Goal: Task Accomplishment & Management: Use online tool/utility

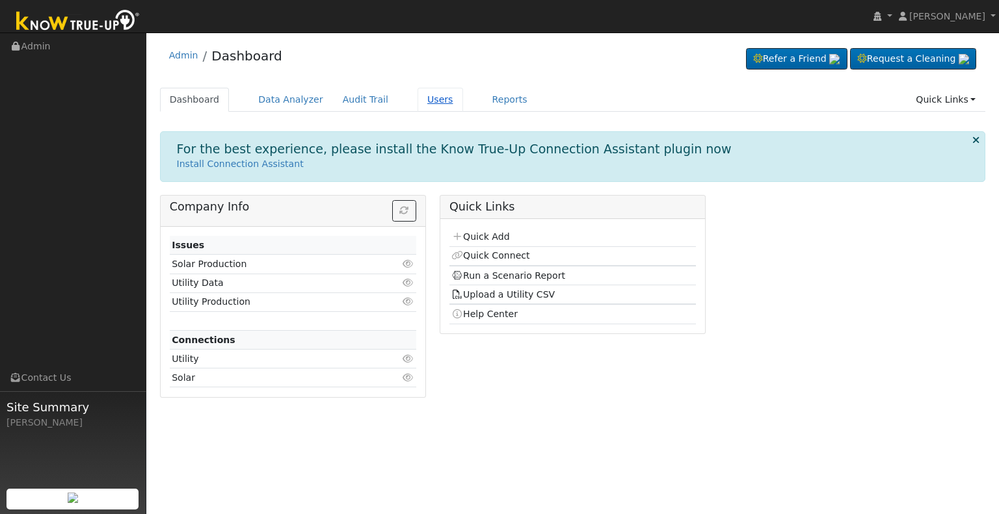
click at [421, 96] on link "Users" at bounding box center [440, 100] width 46 height 24
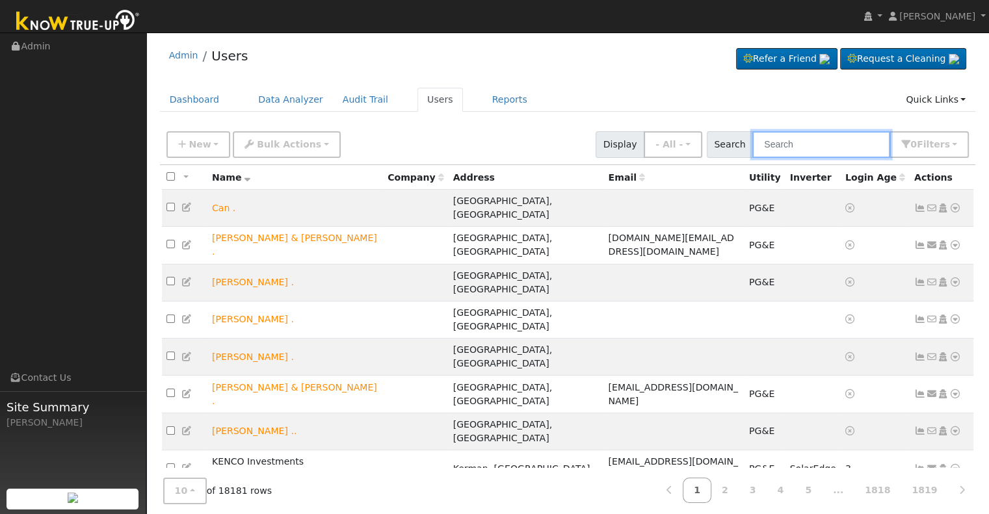
click at [784, 148] on input "text" at bounding box center [821, 144] width 138 height 27
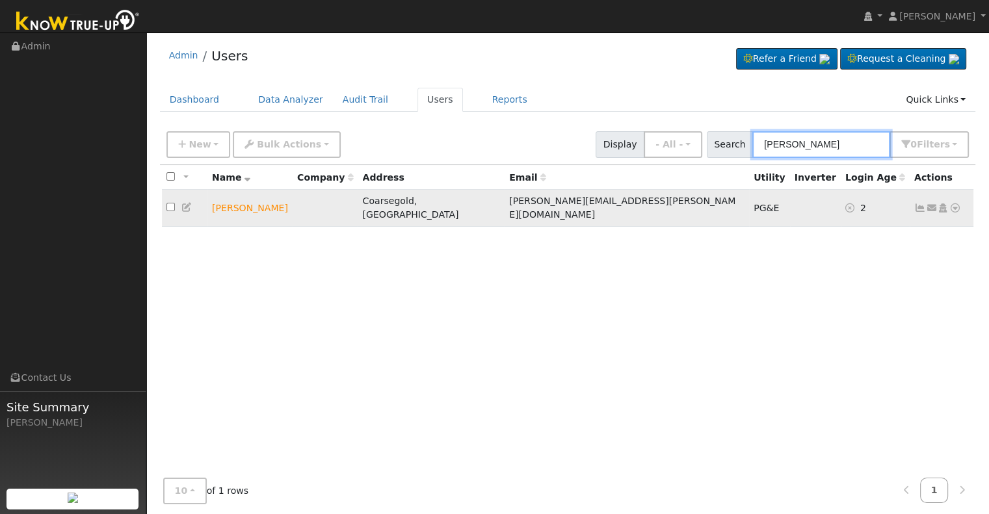
type input "bruce tuggy"
click at [956, 204] on icon at bounding box center [955, 208] width 12 height 9
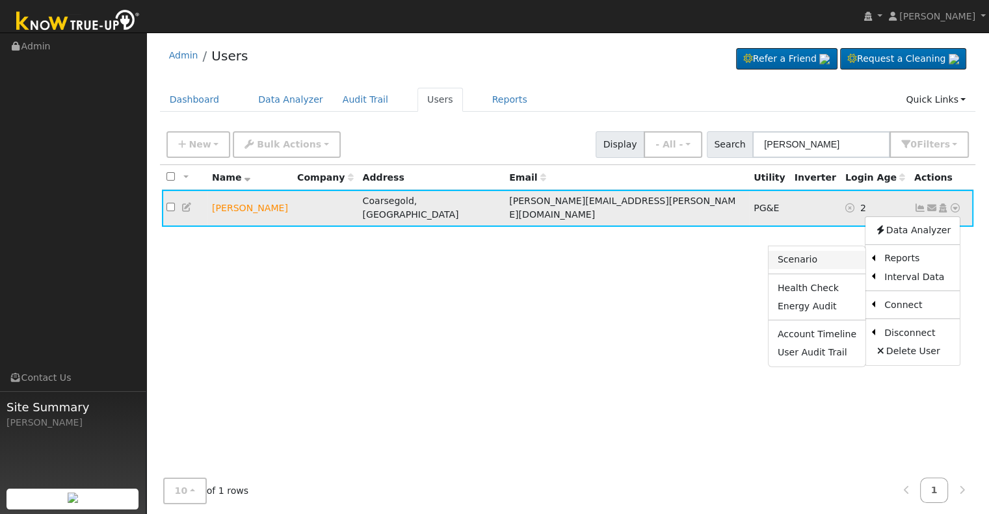
click at [833, 252] on link "Scenario" at bounding box center [817, 260] width 97 height 18
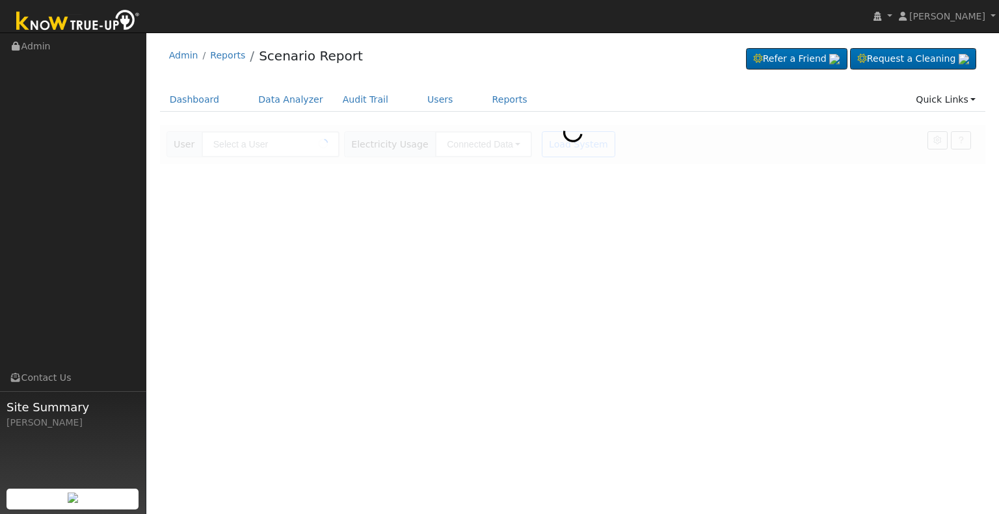
type input "Bruce Tuggy"
type input "Pacific Gas & Electric"
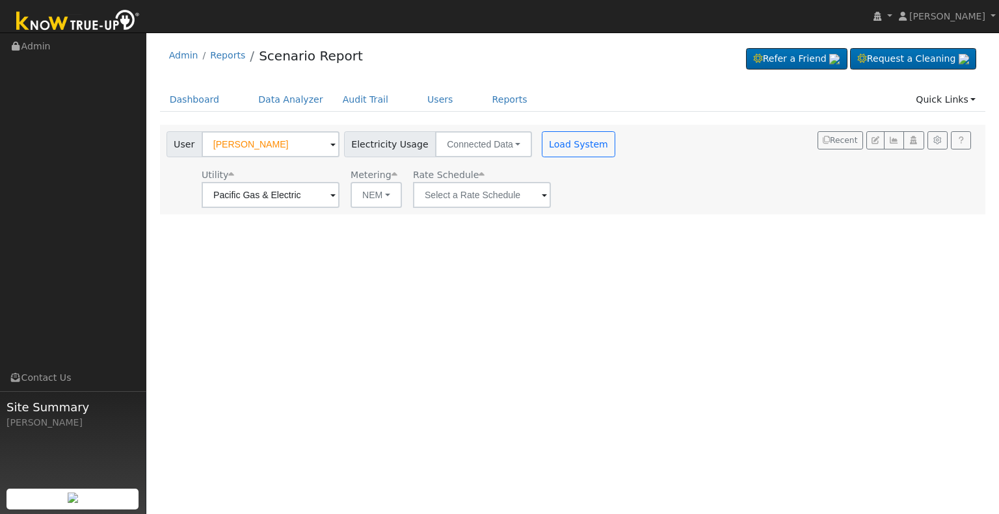
click at [542, 194] on span at bounding box center [544, 196] width 5 height 15
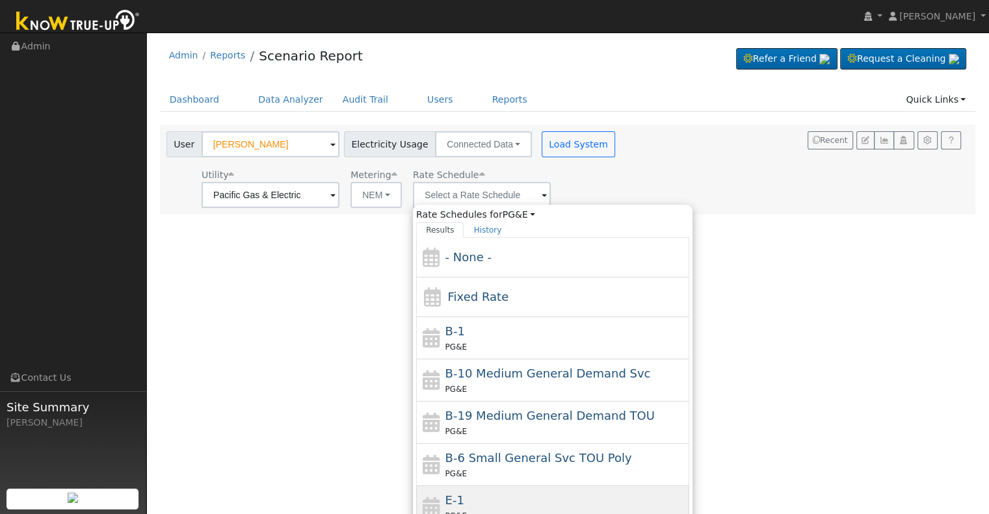
click at [463, 499] on div "E-1 PG&E" at bounding box center [565, 507] width 241 height 31
type input "E-1"
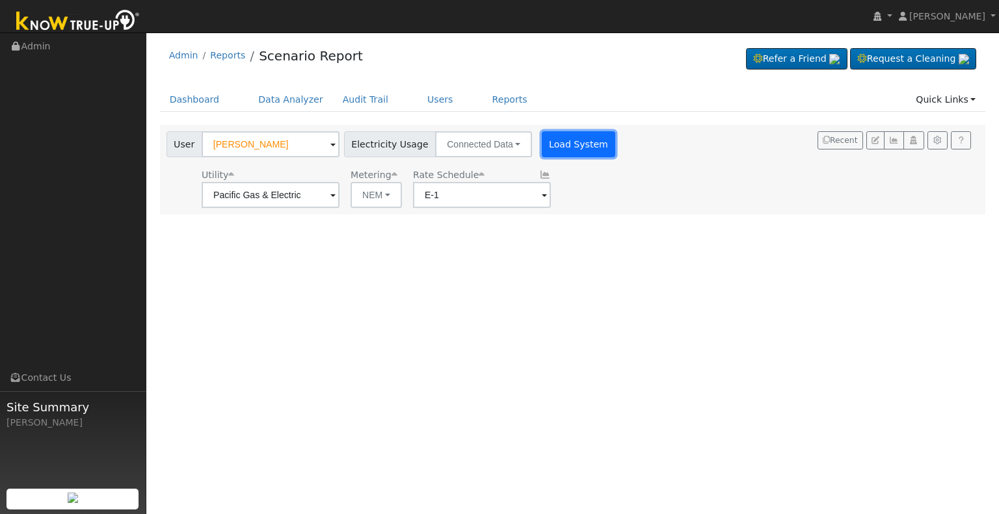
click at [560, 148] on button "Load System" at bounding box center [579, 144] width 74 height 26
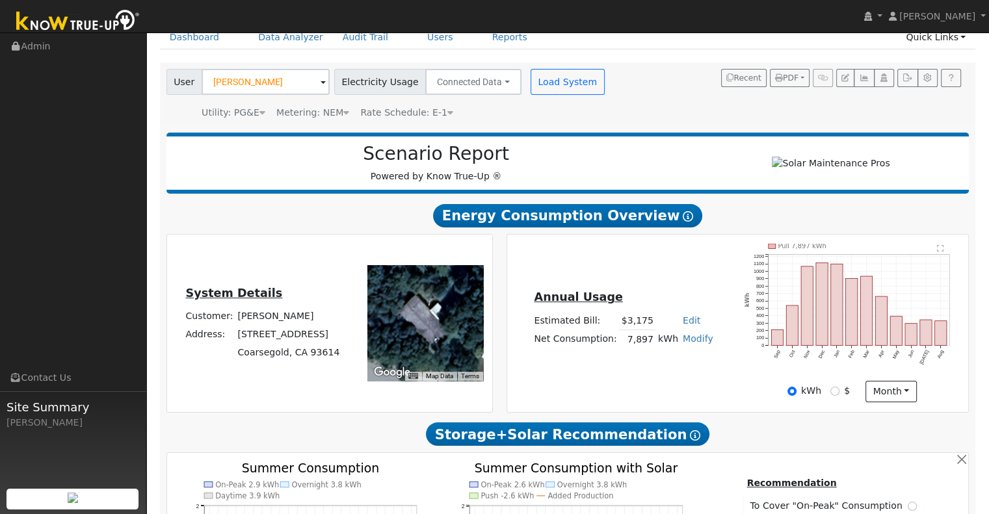
scroll to position [48, 0]
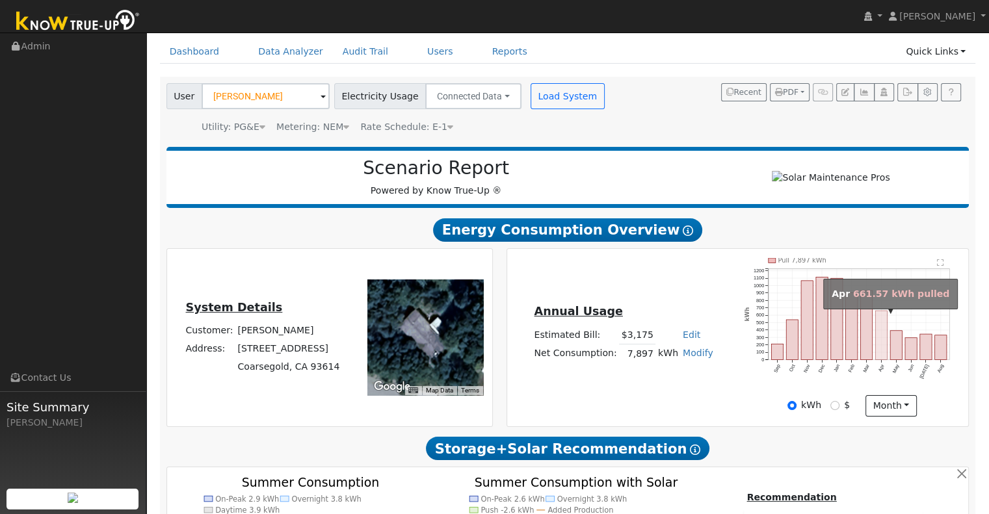
click at [882, 335] on rect "onclick=""" at bounding box center [881, 335] width 12 height 49
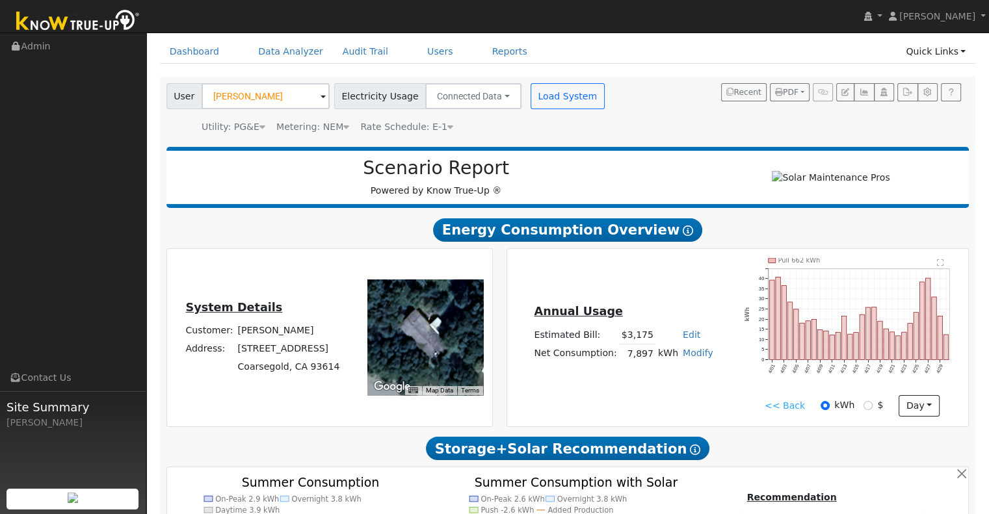
click at [774, 409] on link "<< Back" at bounding box center [785, 406] width 40 height 14
